Goal: Information Seeking & Learning: Check status

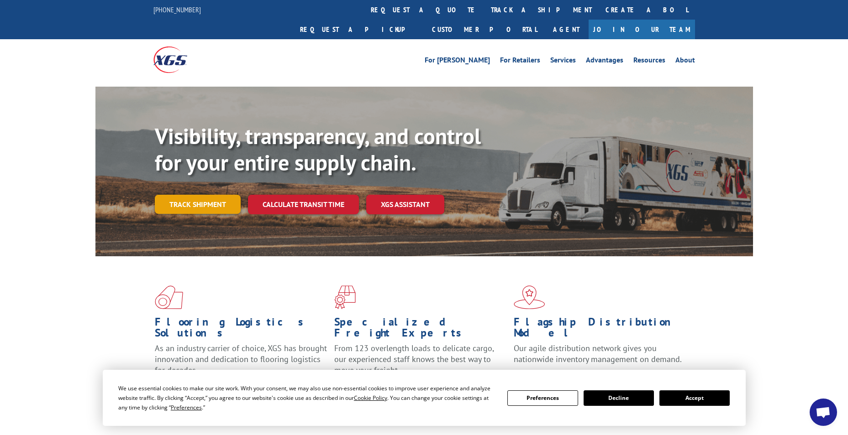
click at [221, 195] on link "Track shipment" at bounding box center [198, 204] width 86 height 19
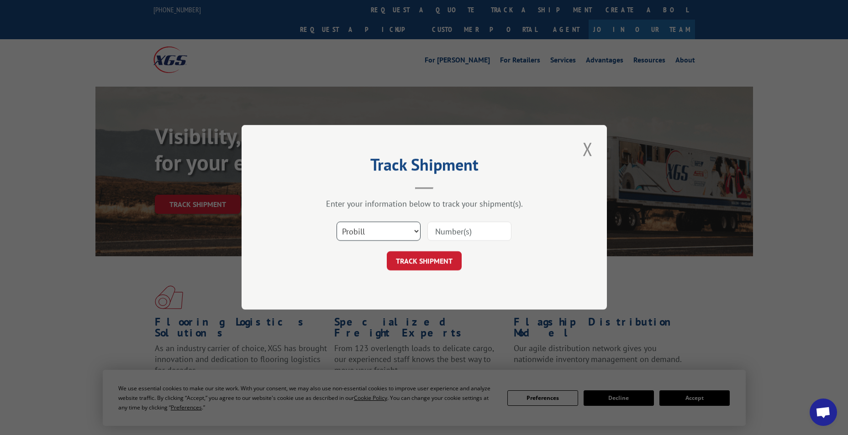
drag, startPoint x: 365, startPoint y: 235, endPoint x: 366, endPoint y: 241, distance: 6.0
click at [365, 236] on select "Select category... Probill BOL PO" at bounding box center [378, 231] width 84 height 19
select select "bol"
click at [336, 222] on select "Select category... Probill BOL PO" at bounding box center [378, 231] width 84 height 19
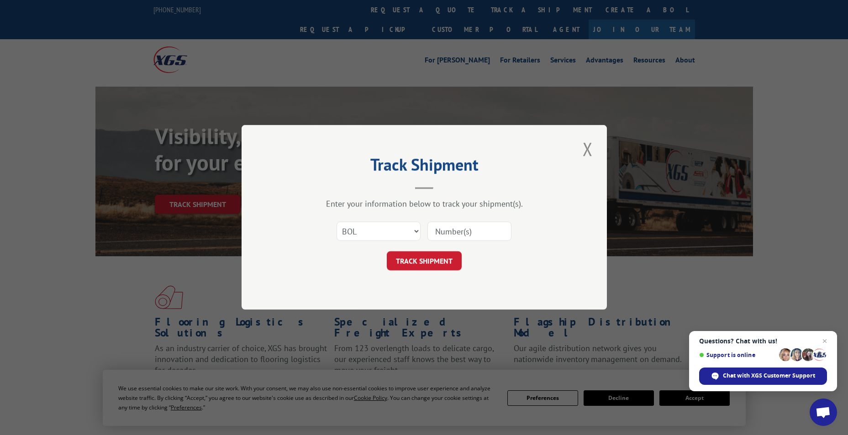
click at [456, 226] on input at bounding box center [469, 231] width 84 height 19
paste input "5952997"
type input "5952997"
click at [437, 266] on button "TRACK SHIPMENT" at bounding box center [424, 261] width 75 height 19
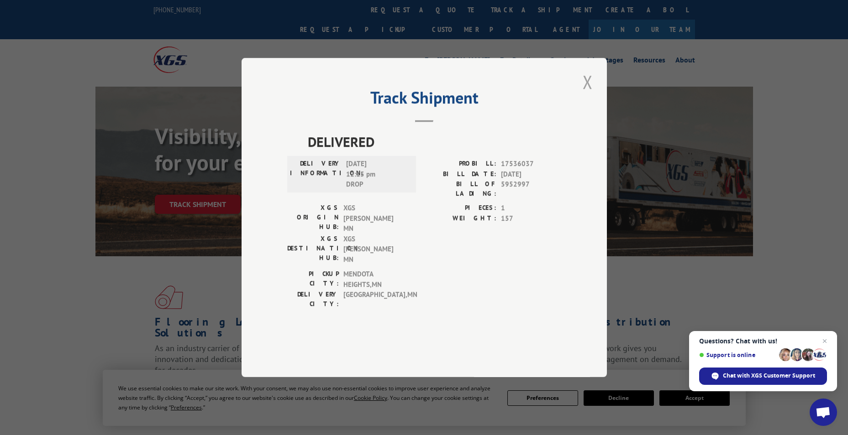
click at [586, 94] on button "Close modal" at bounding box center [588, 81] width 16 height 25
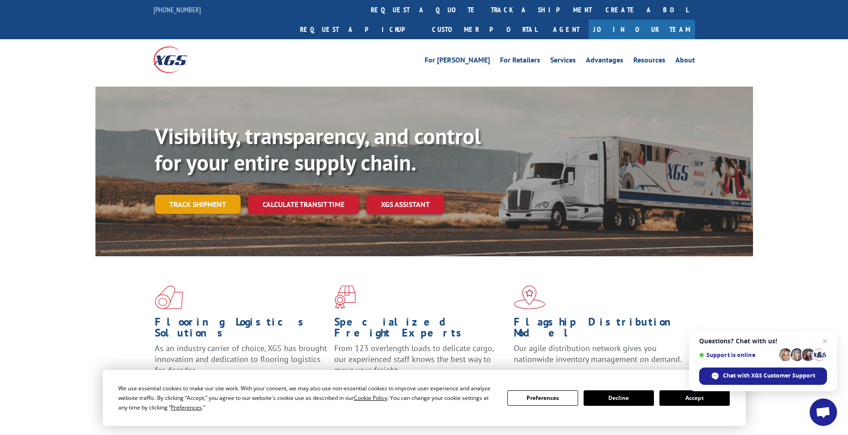
click at [213, 195] on link "Track shipment" at bounding box center [198, 204] width 86 height 19
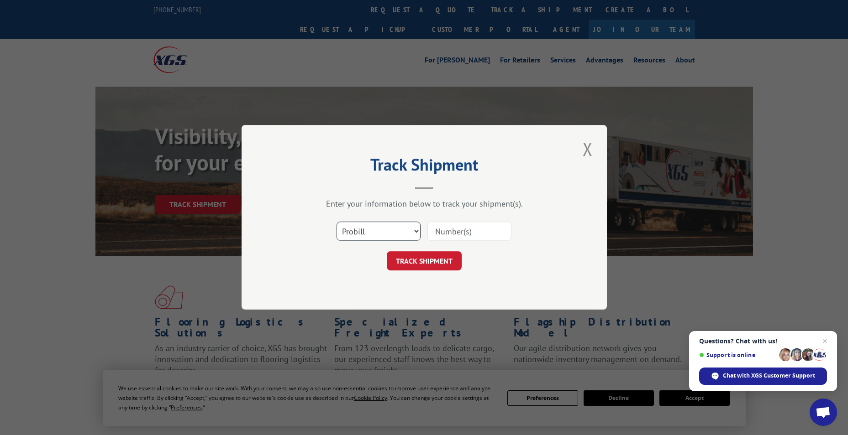
click at [341, 237] on select "Select category... Probill BOL PO" at bounding box center [378, 231] width 84 height 19
select select "bol"
click at [336, 222] on select "Select category... Probill BOL PO" at bounding box center [378, 231] width 84 height 19
drag, startPoint x: 450, startPoint y: 241, endPoint x: 449, endPoint y: 236, distance: 5.5
click at [450, 241] on input at bounding box center [469, 231] width 84 height 19
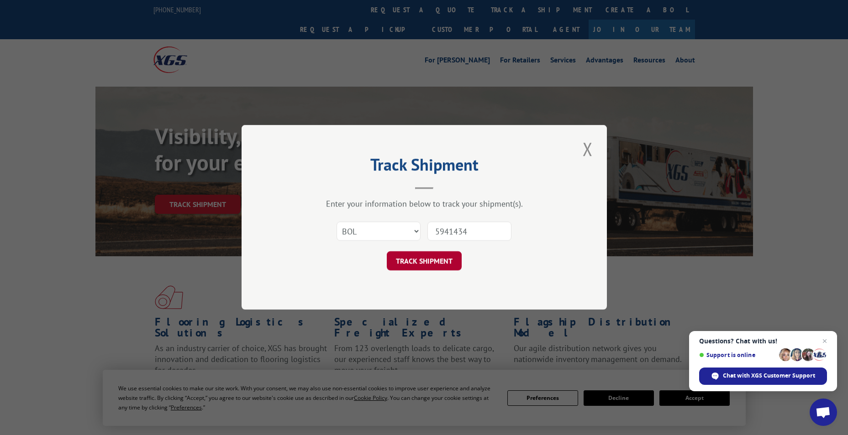
type input "5941434"
click at [438, 261] on button "TRACK SHIPMENT" at bounding box center [424, 261] width 75 height 19
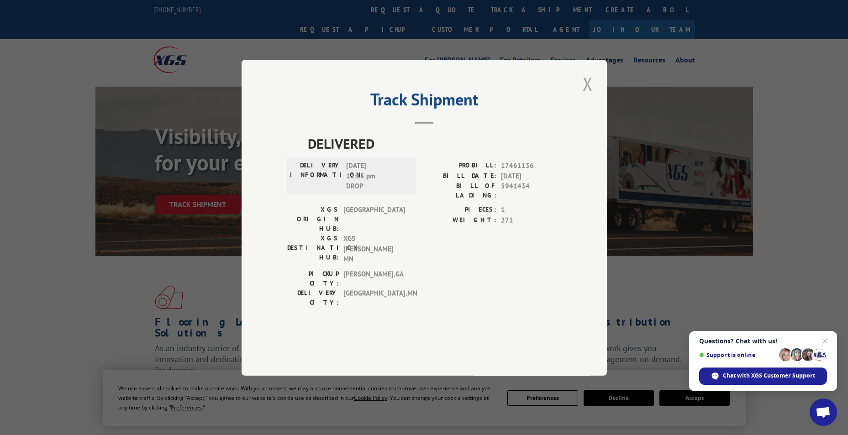
click at [589, 96] on button "Close modal" at bounding box center [588, 83] width 16 height 25
